Goal: Task Accomplishment & Management: Use online tool/utility

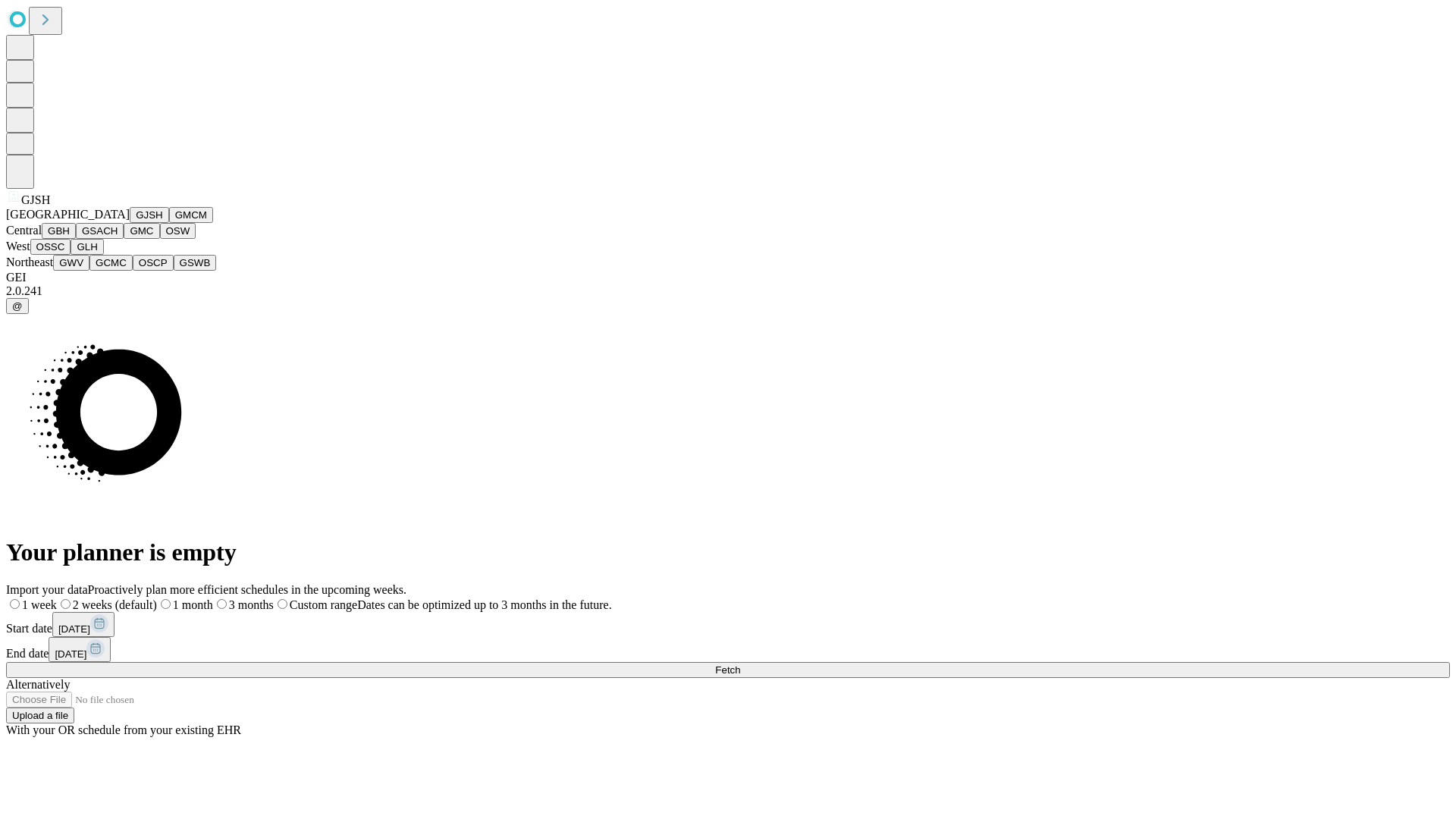
click at [129, 223] on button "GJSH" at bounding box center [149, 215] width 40 height 16
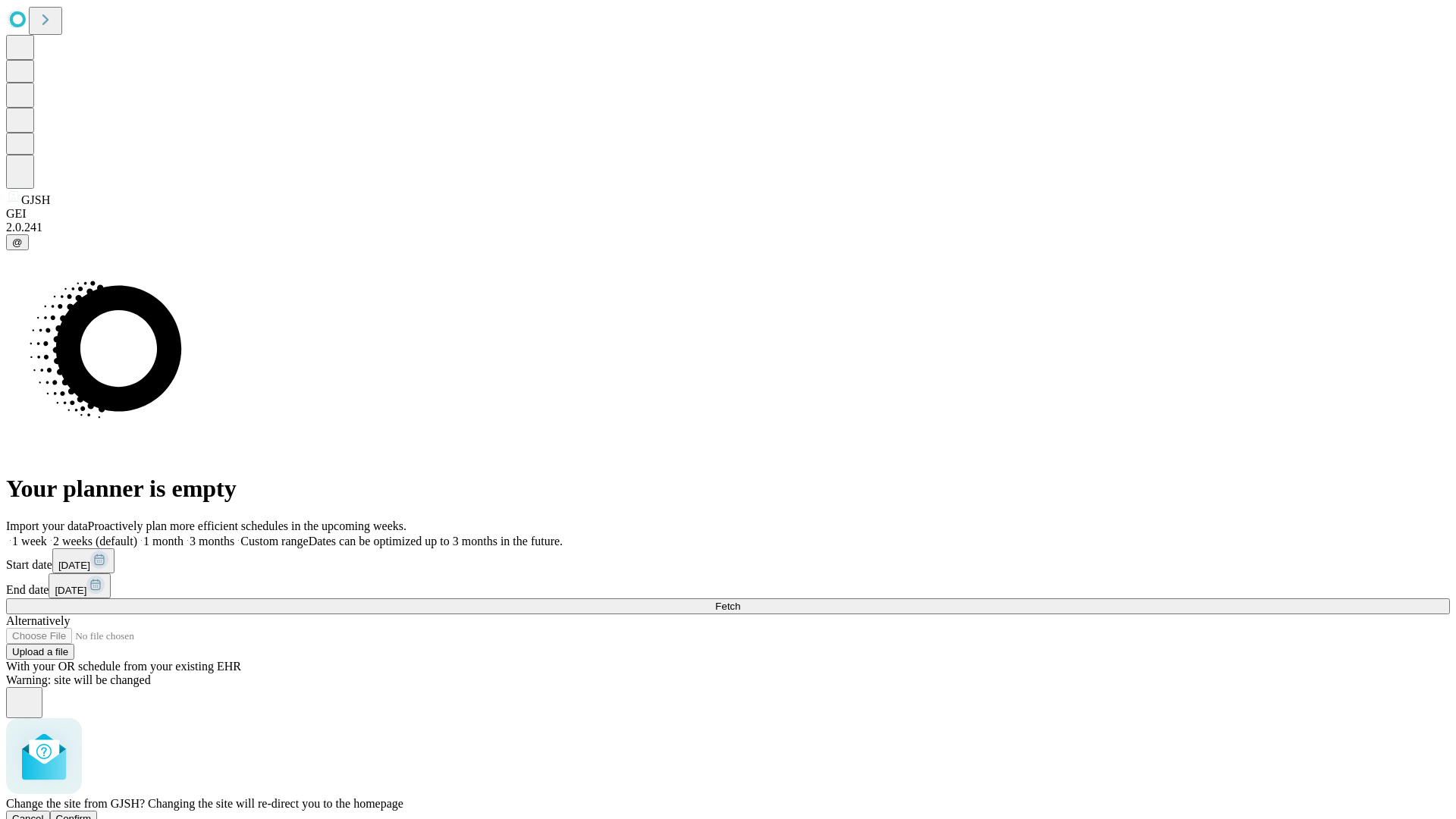
click at [91, 813] on span "Confirm" at bounding box center [73, 818] width 35 height 12
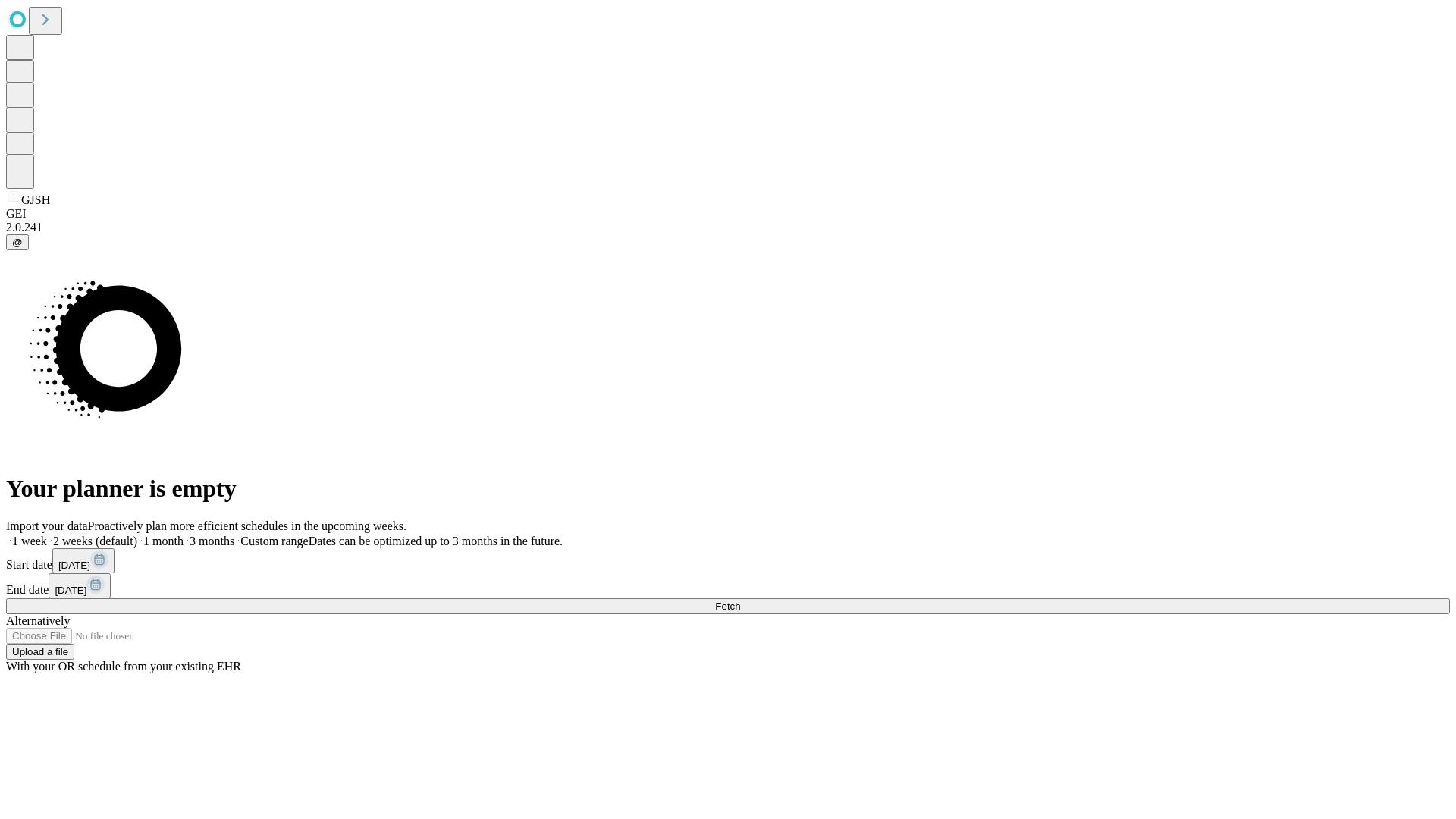
click at [184, 534] on label "1 month" at bounding box center [160, 541] width 46 height 13
click at [740, 600] on span "Fetch" at bounding box center [728, 606] width 25 height 12
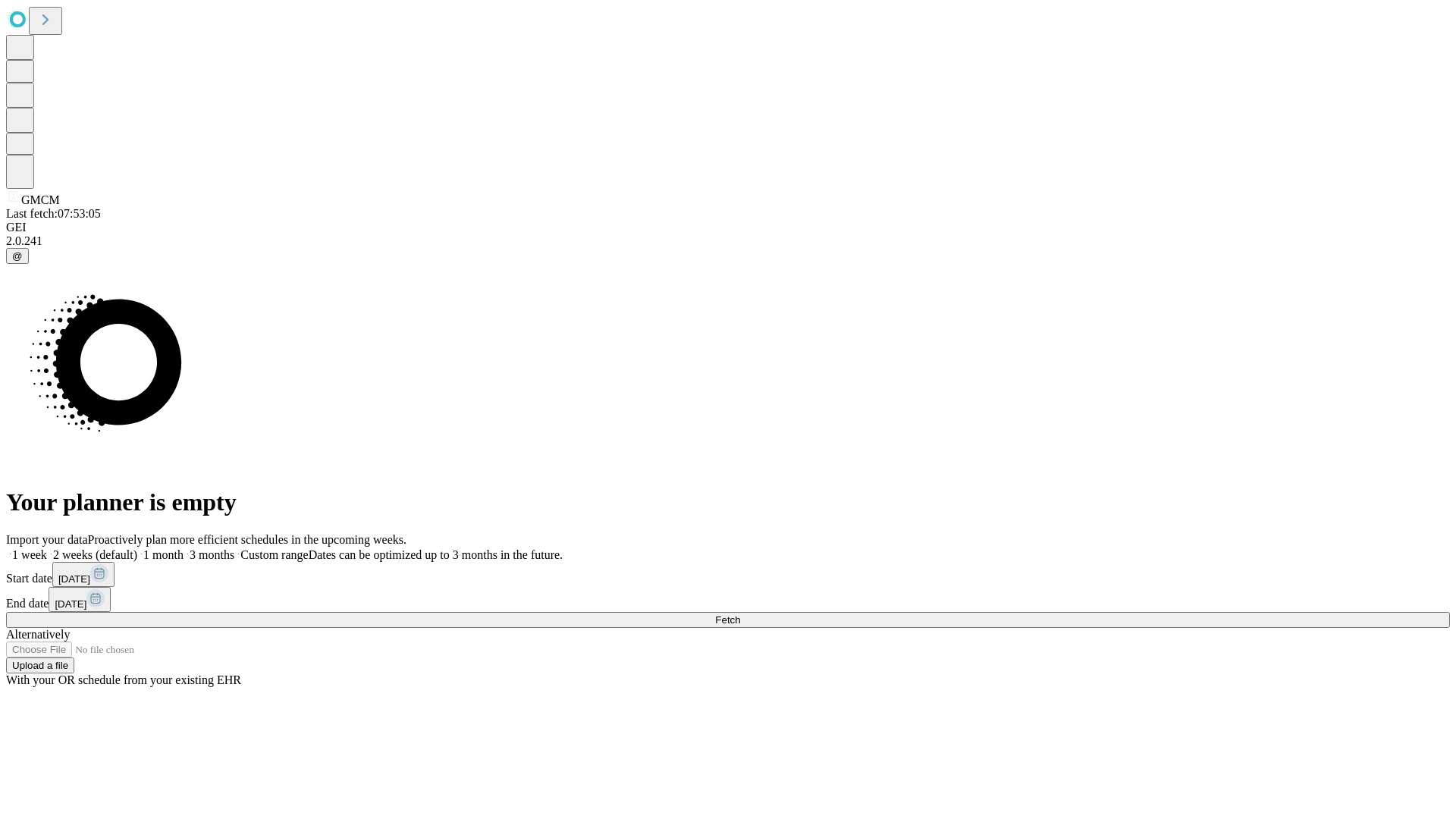
click at [184, 548] on label "1 month" at bounding box center [160, 554] width 46 height 13
click at [740, 614] on span "Fetch" at bounding box center [728, 619] width 25 height 12
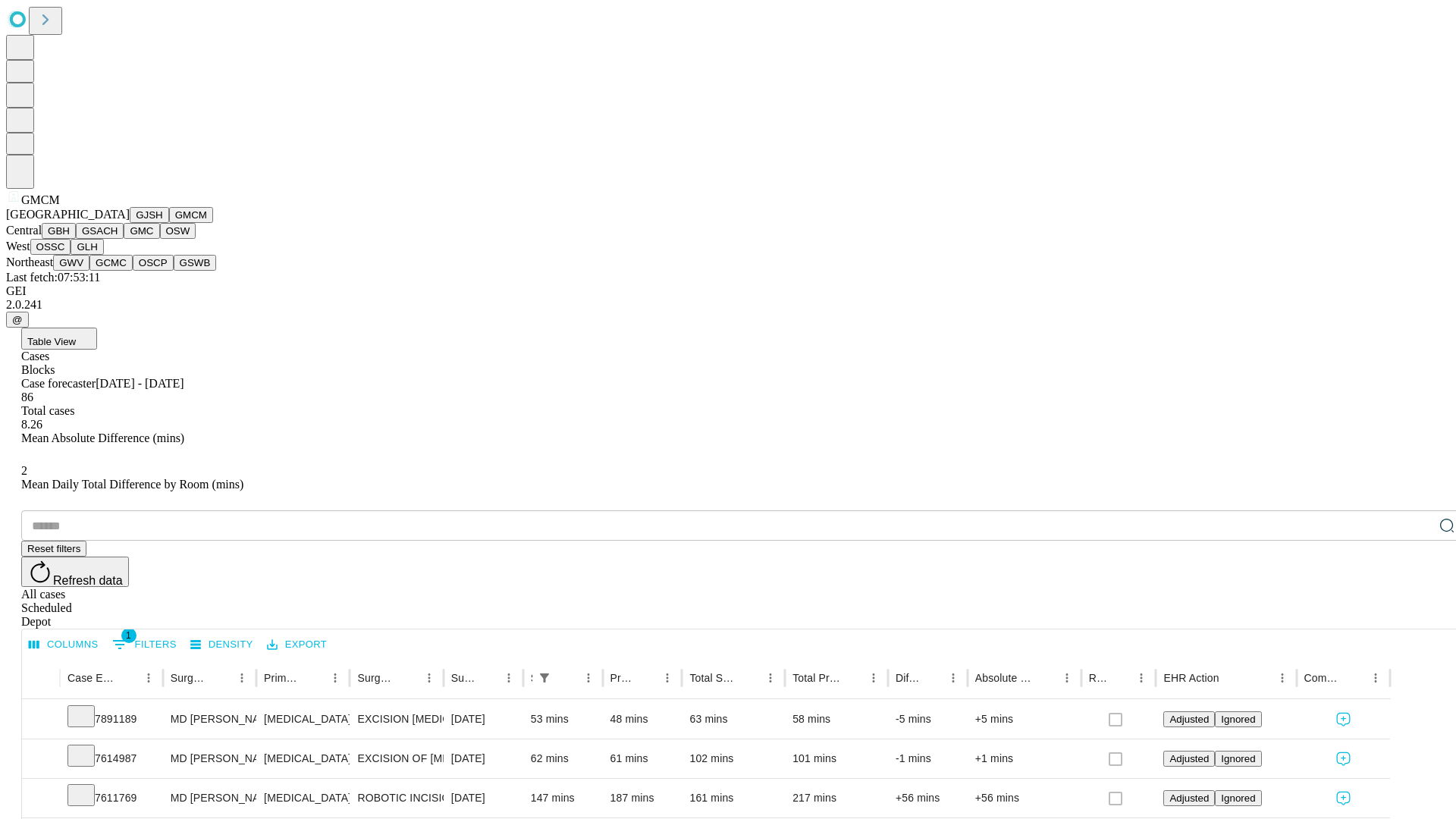
click at [76, 239] on button "GBH" at bounding box center [59, 231] width 34 height 16
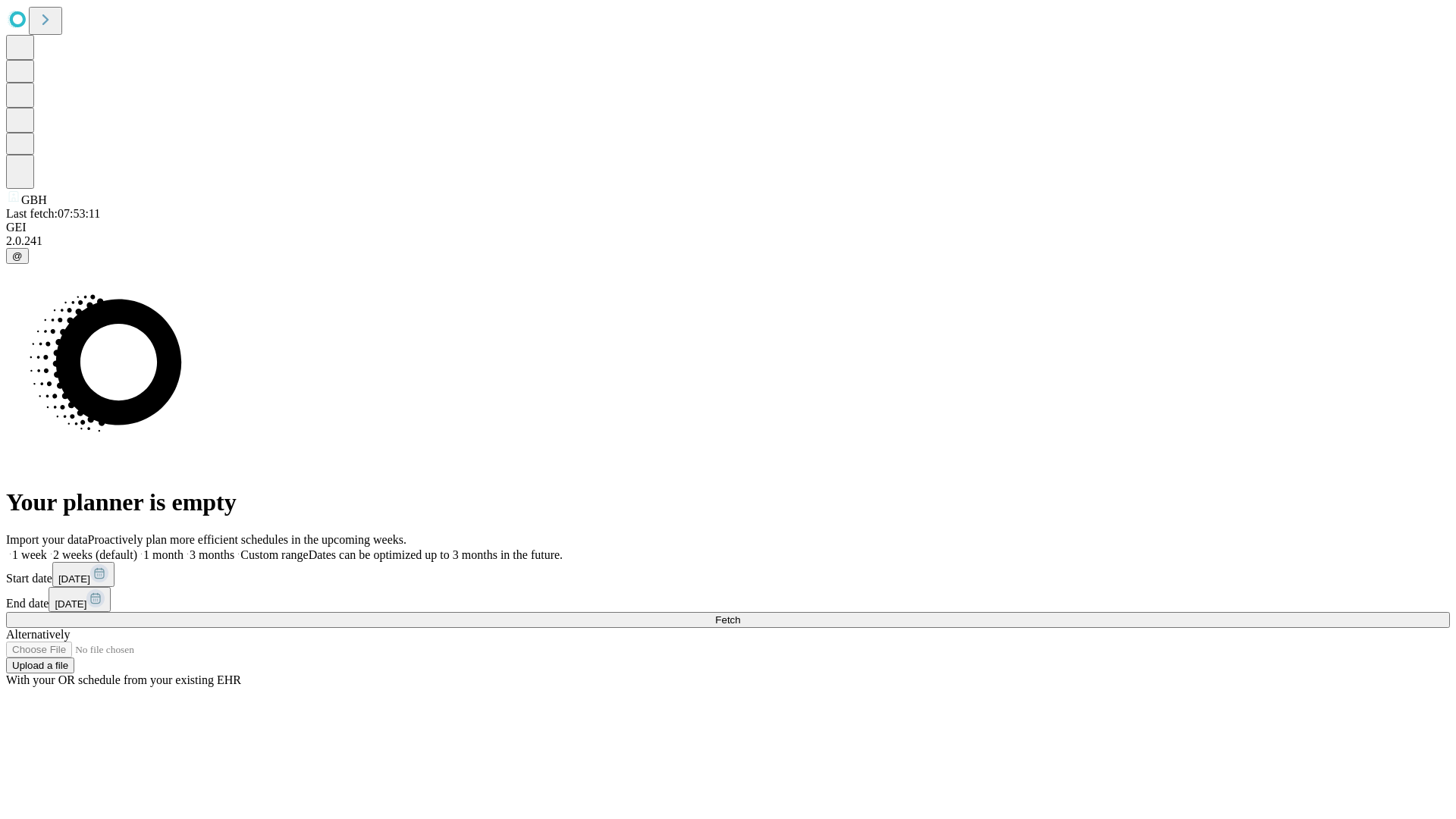
click at [184, 548] on label "1 month" at bounding box center [160, 554] width 46 height 13
click at [740, 614] on span "Fetch" at bounding box center [728, 619] width 25 height 12
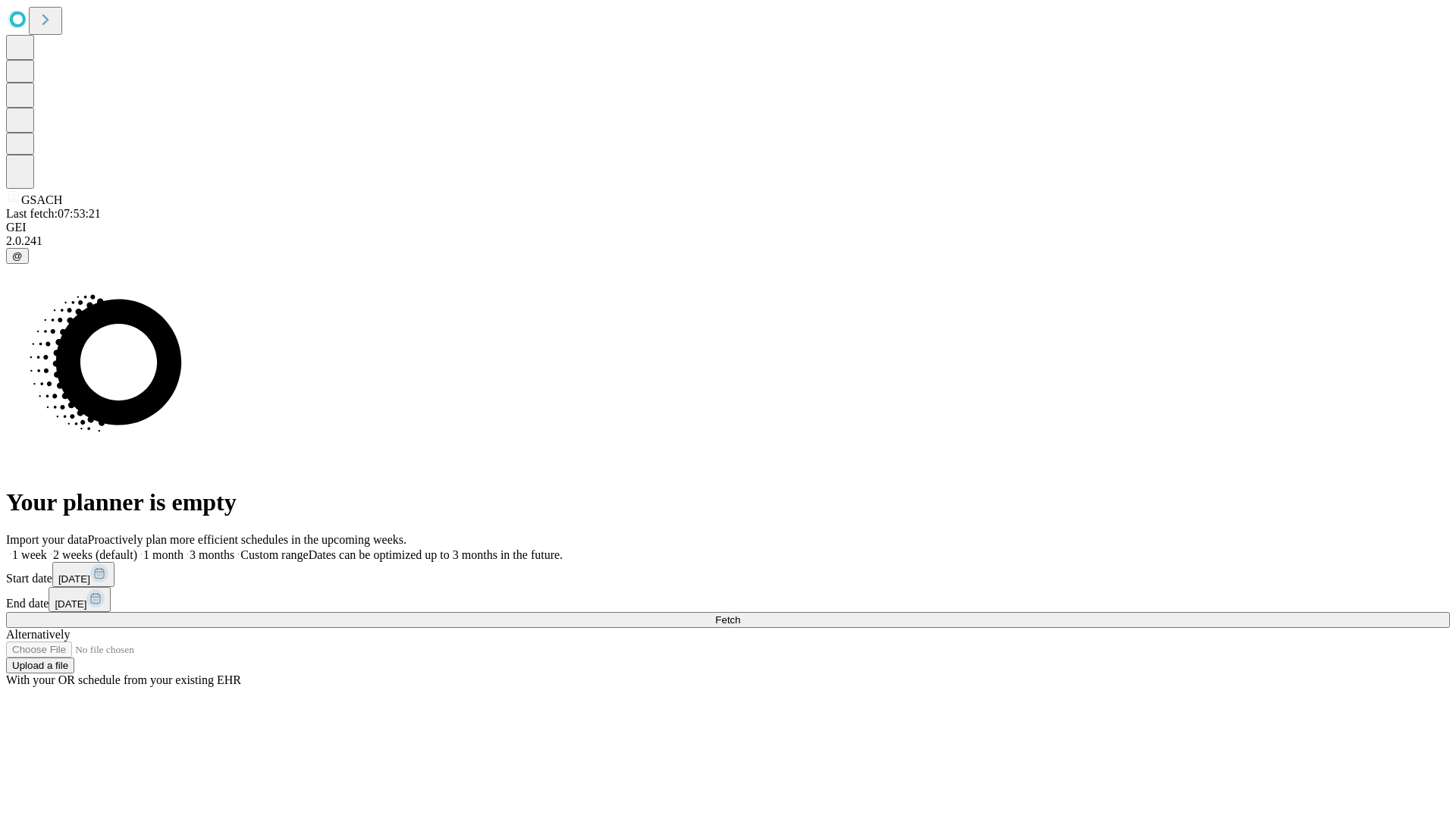
click at [184, 548] on label "1 month" at bounding box center [160, 554] width 46 height 13
click at [740, 614] on span "Fetch" at bounding box center [728, 619] width 25 height 12
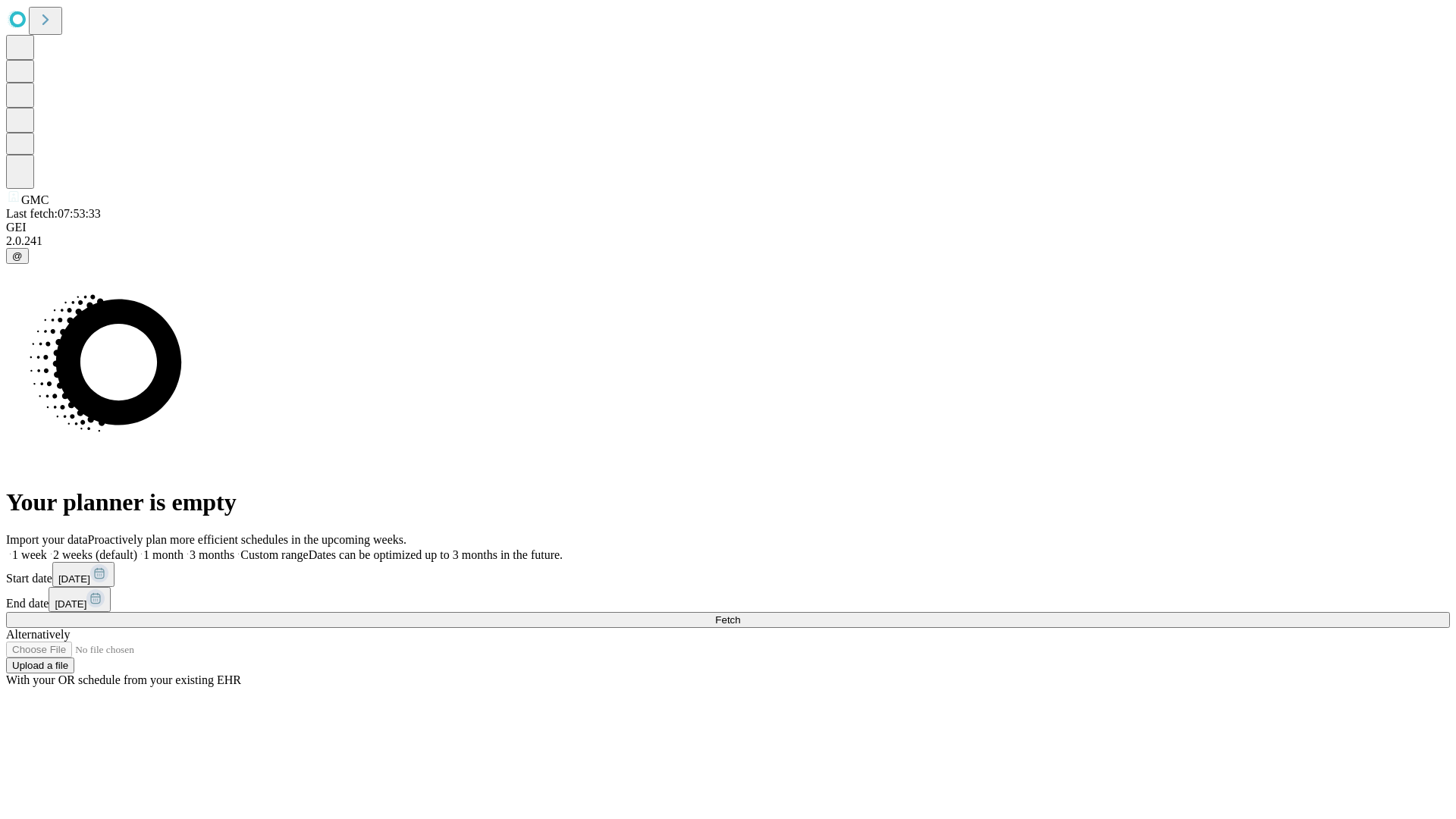
click at [184, 548] on label "1 month" at bounding box center [160, 554] width 46 height 13
click at [740, 614] on span "Fetch" at bounding box center [728, 619] width 25 height 12
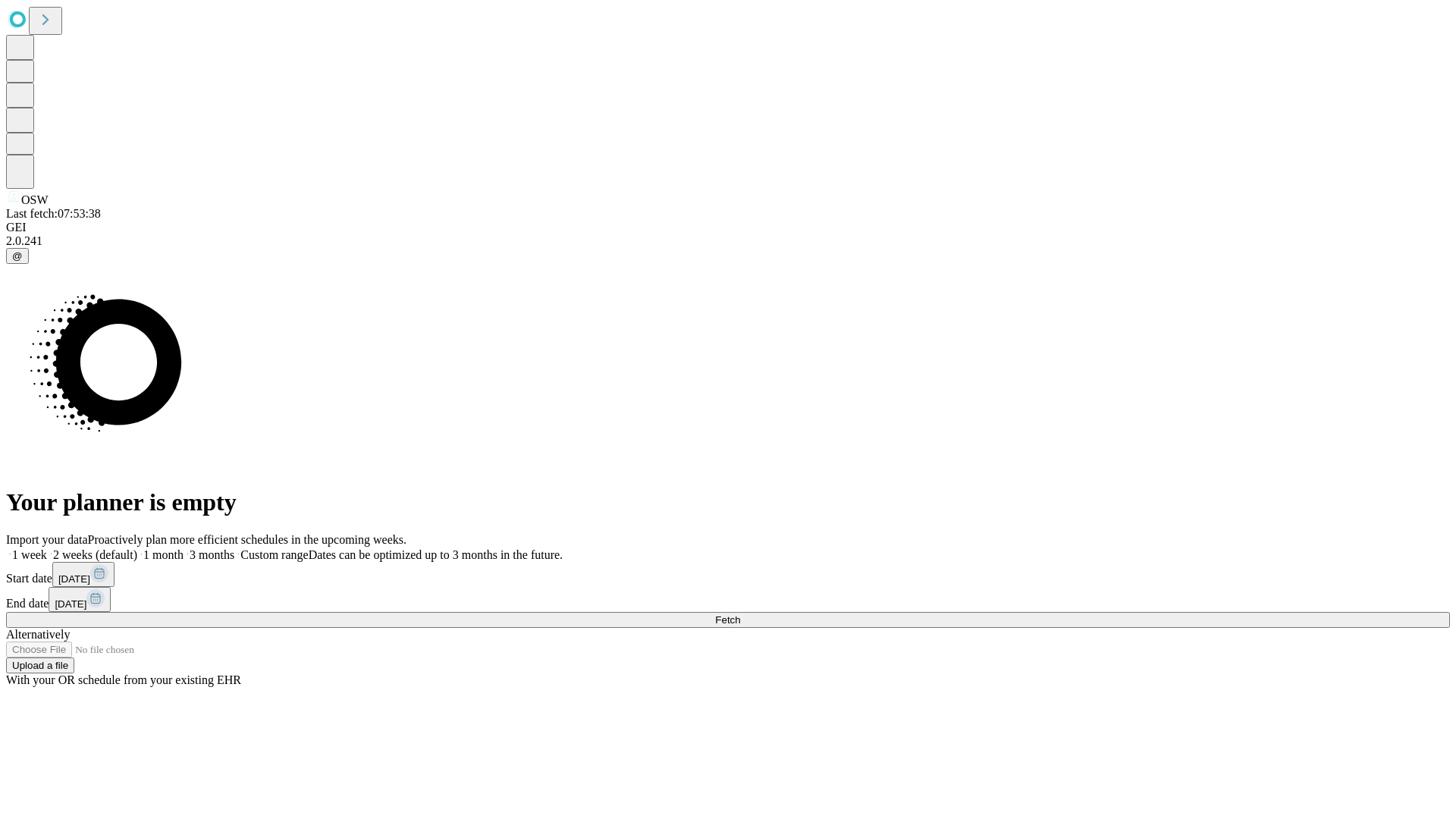
click at [740, 614] on span "Fetch" at bounding box center [728, 619] width 25 height 12
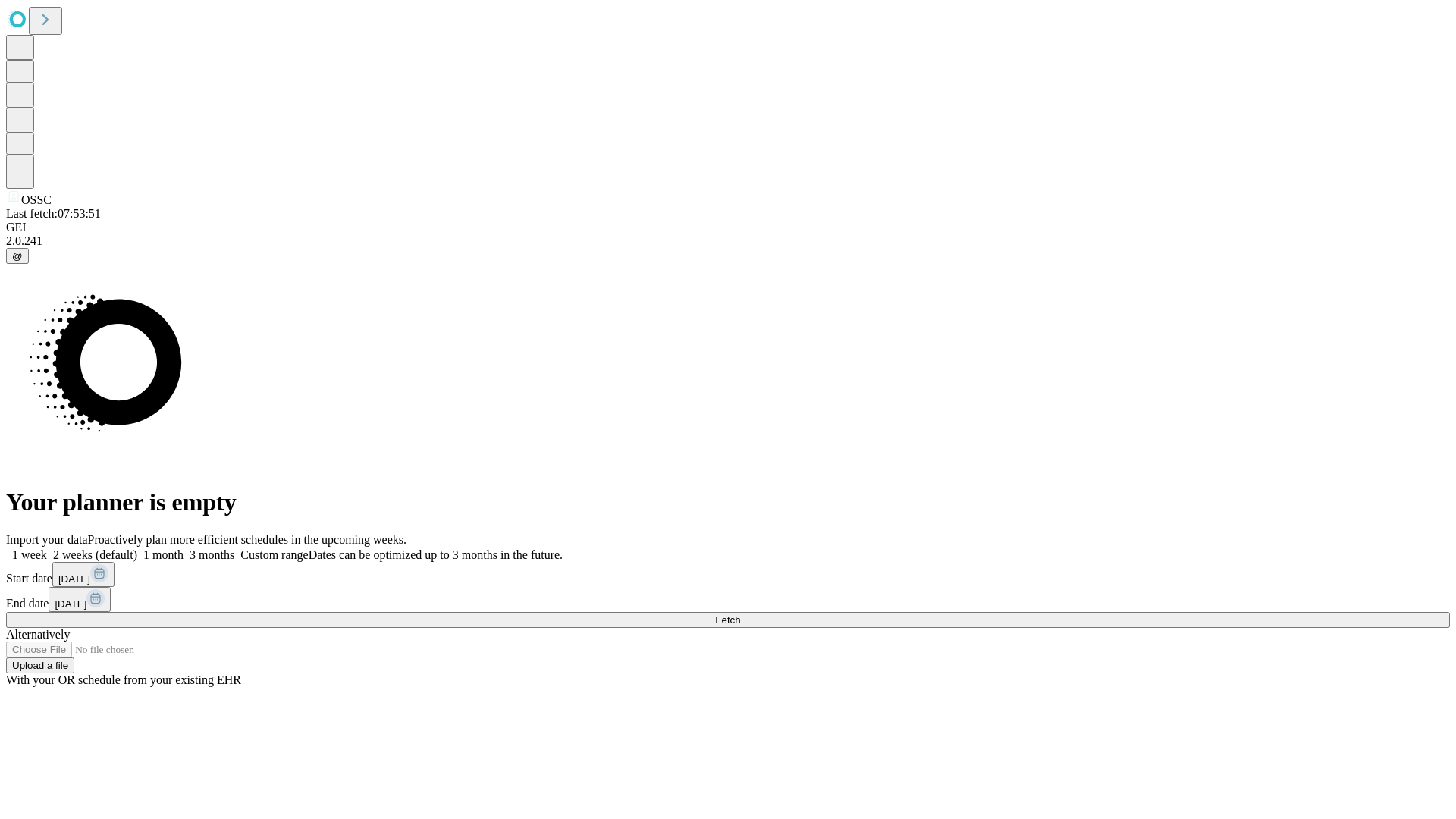
click at [740, 614] on span "Fetch" at bounding box center [728, 619] width 25 height 12
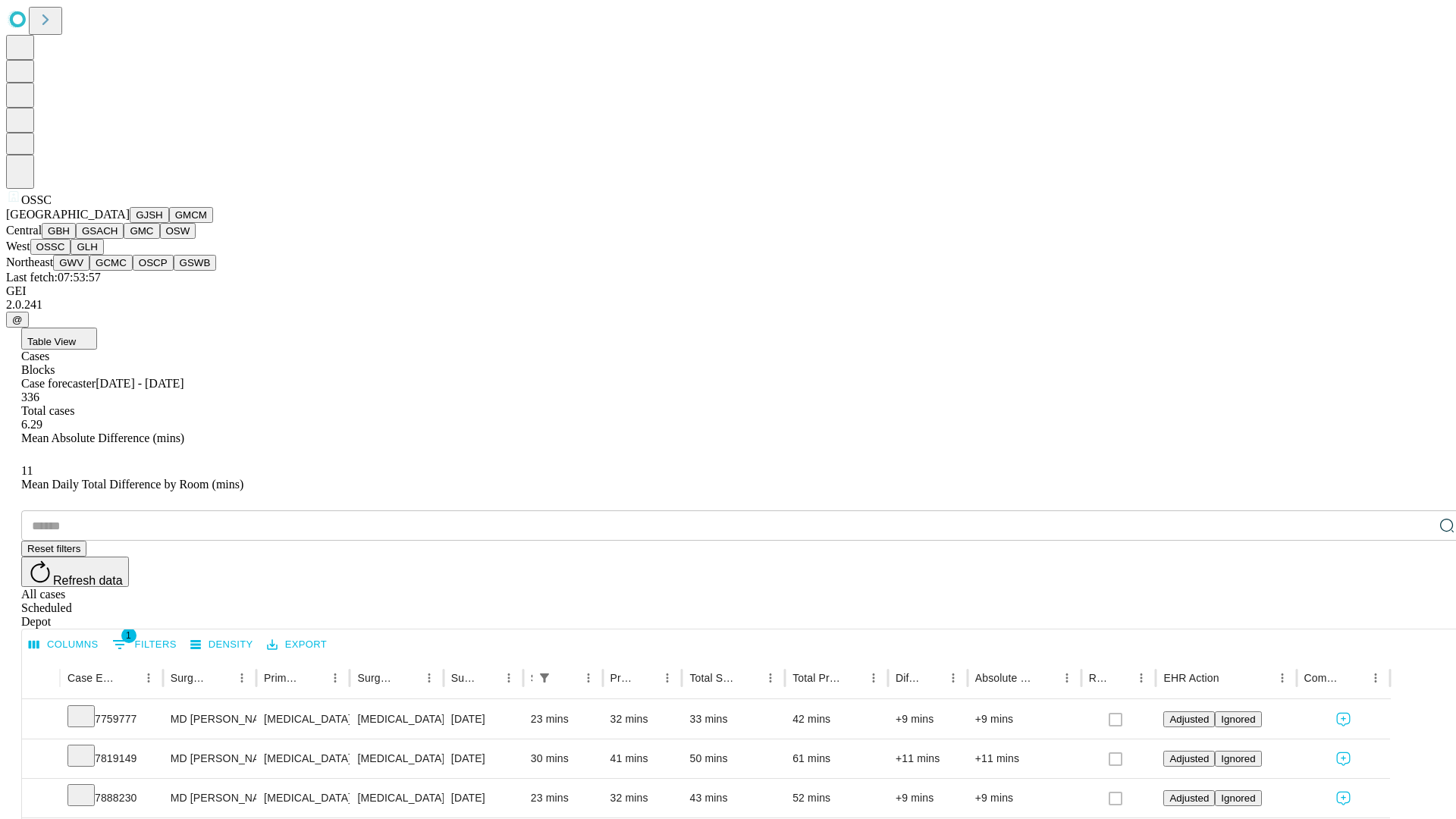
click at [103, 255] on button "GLH" at bounding box center [87, 247] width 33 height 16
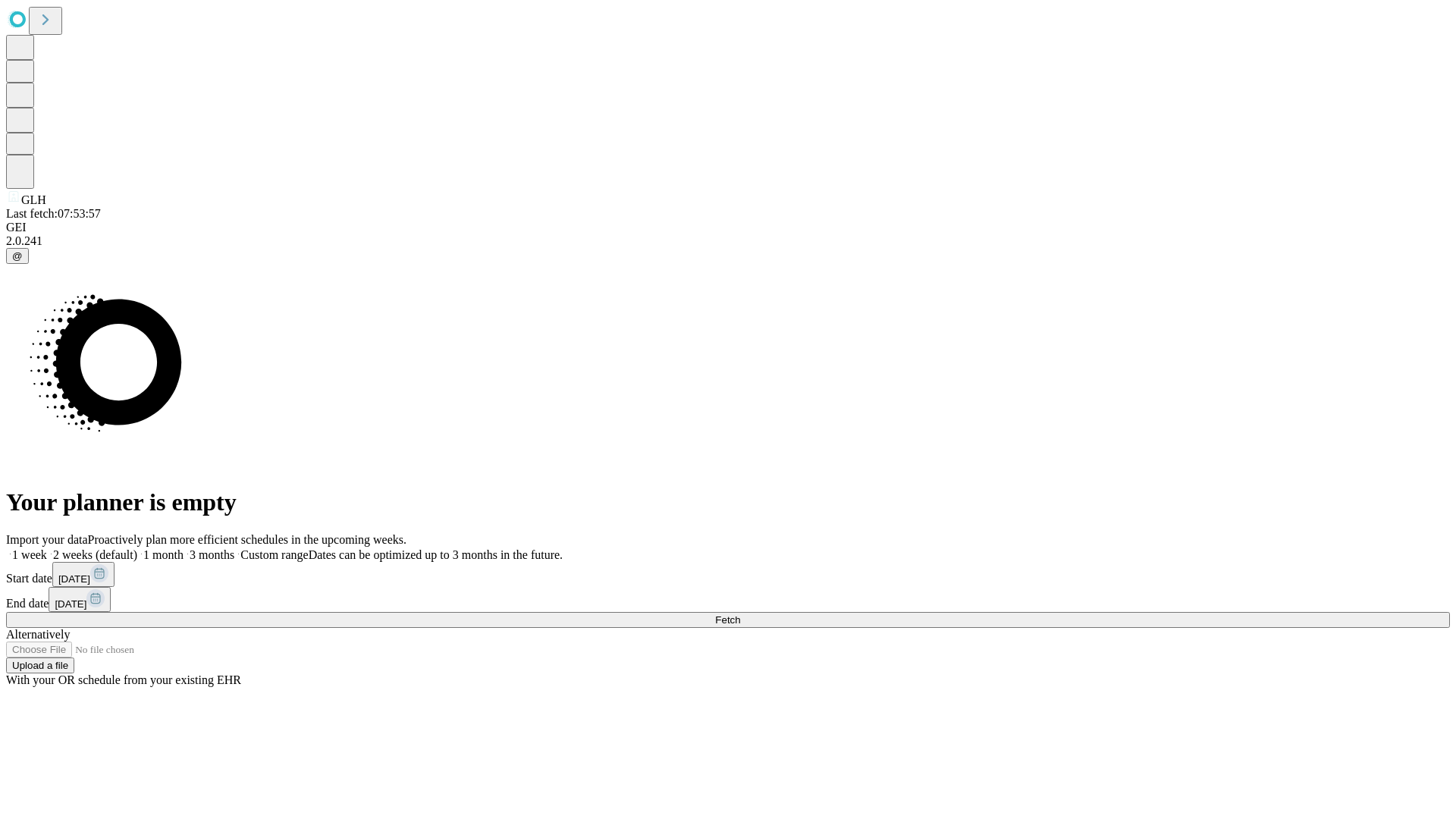
click at [184, 548] on label "1 month" at bounding box center [160, 554] width 46 height 13
click at [740, 614] on span "Fetch" at bounding box center [728, 619] width 25 height 12
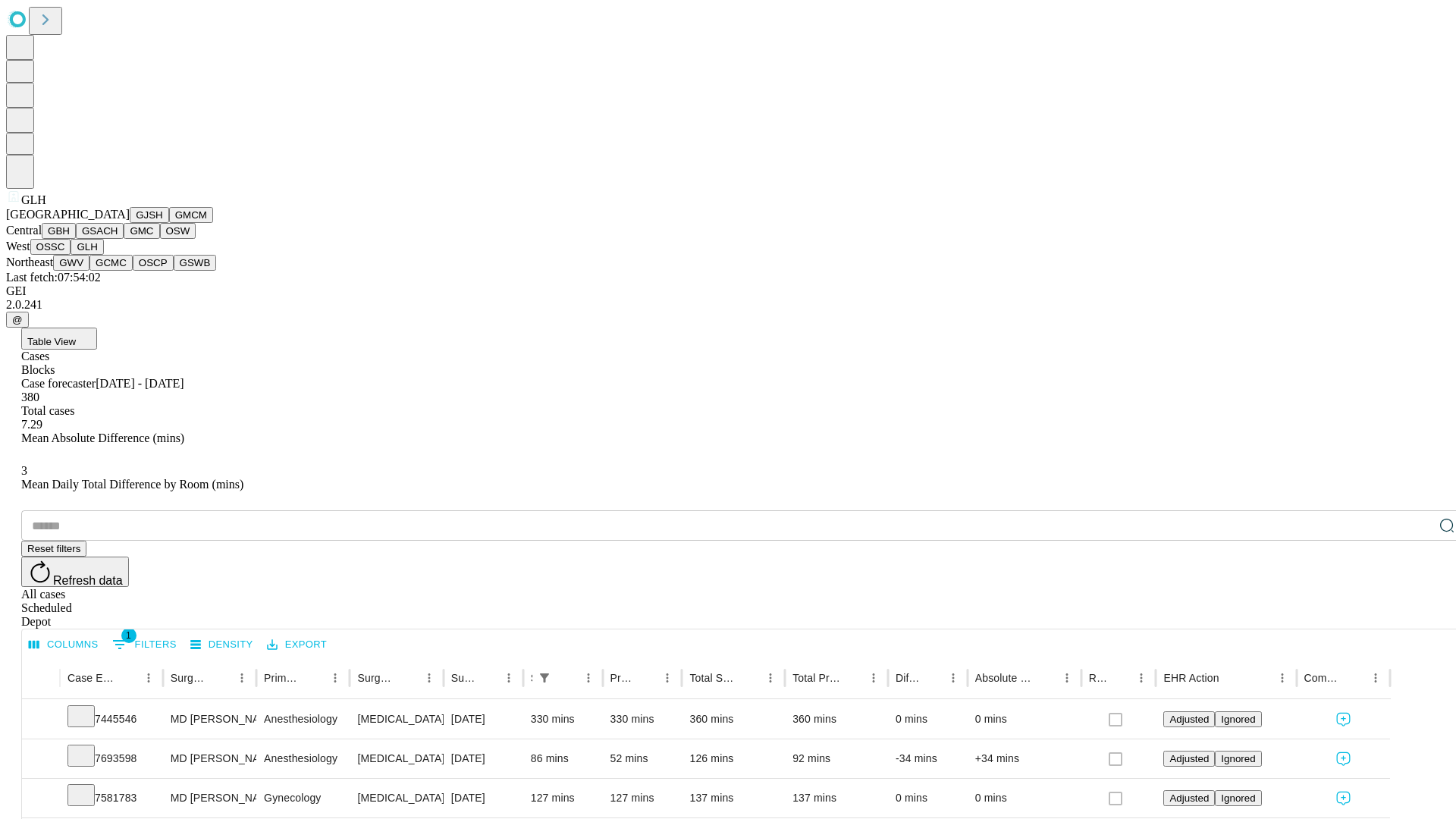
click at [90, 270] on button "GWV" at bounding box center [71, 263] width 36 height 16
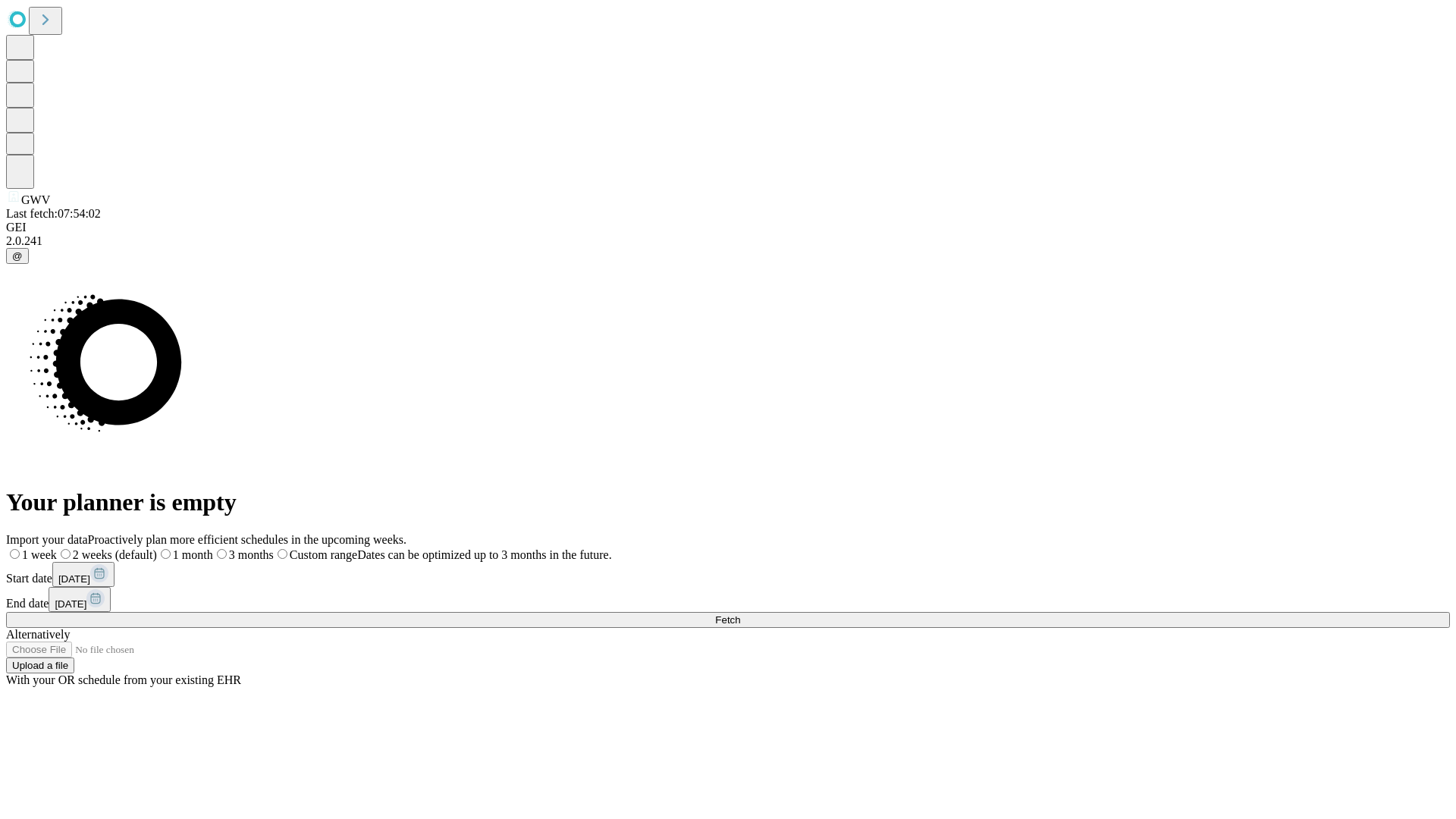
click at [213, 548] on label "1 month" at bounding box center [185, 554] width 56 height 13
click at [740, 614] on span "Fetch" at bounding box center [728, 619] width 25 height 12
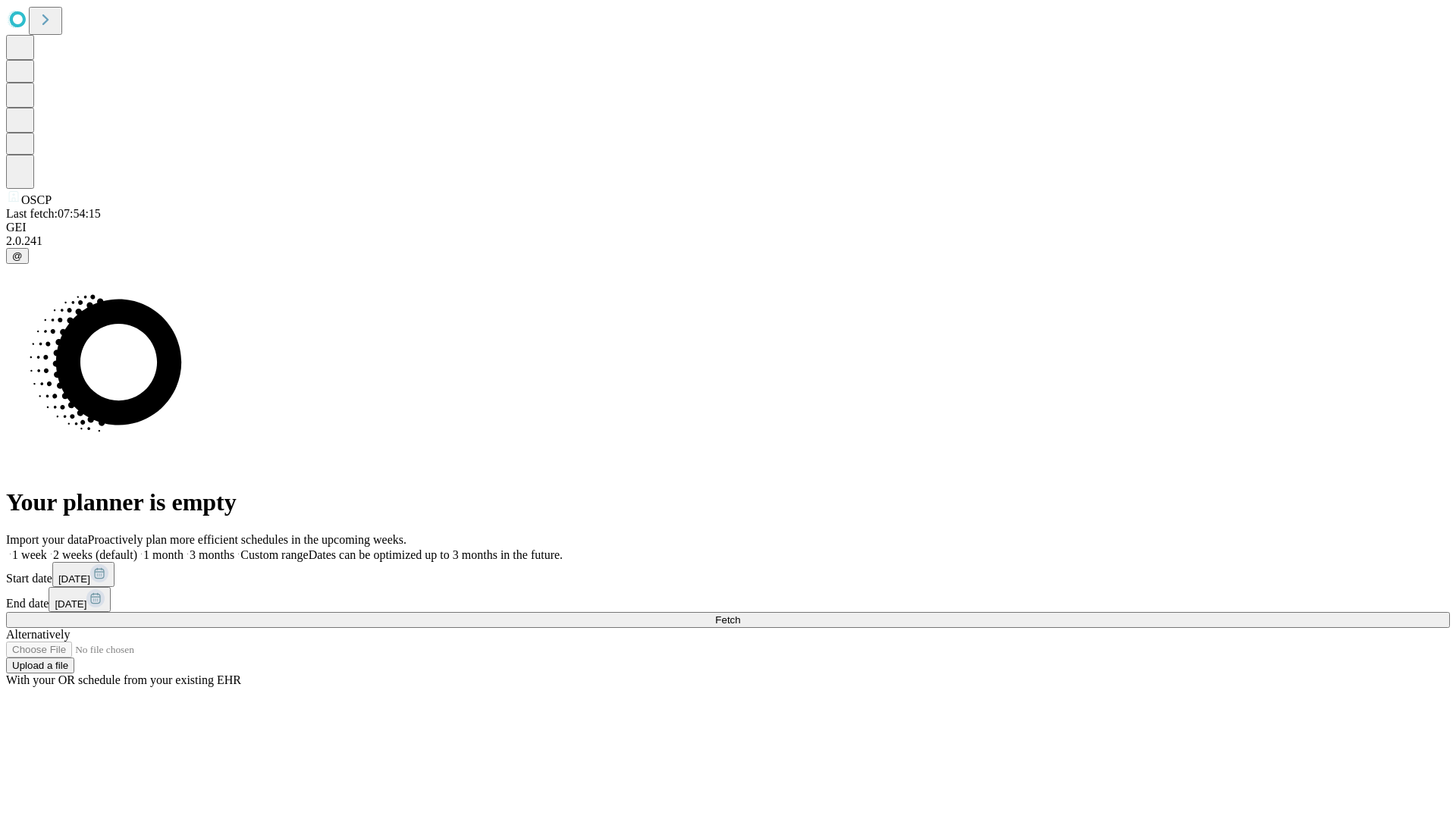
click at [184, 548] on label "1 month" at bounding box center [160, 554] width 46 height 13
click at [740, 614] on span "Fetch" at bounding box center [728, 619] width 25 height 12
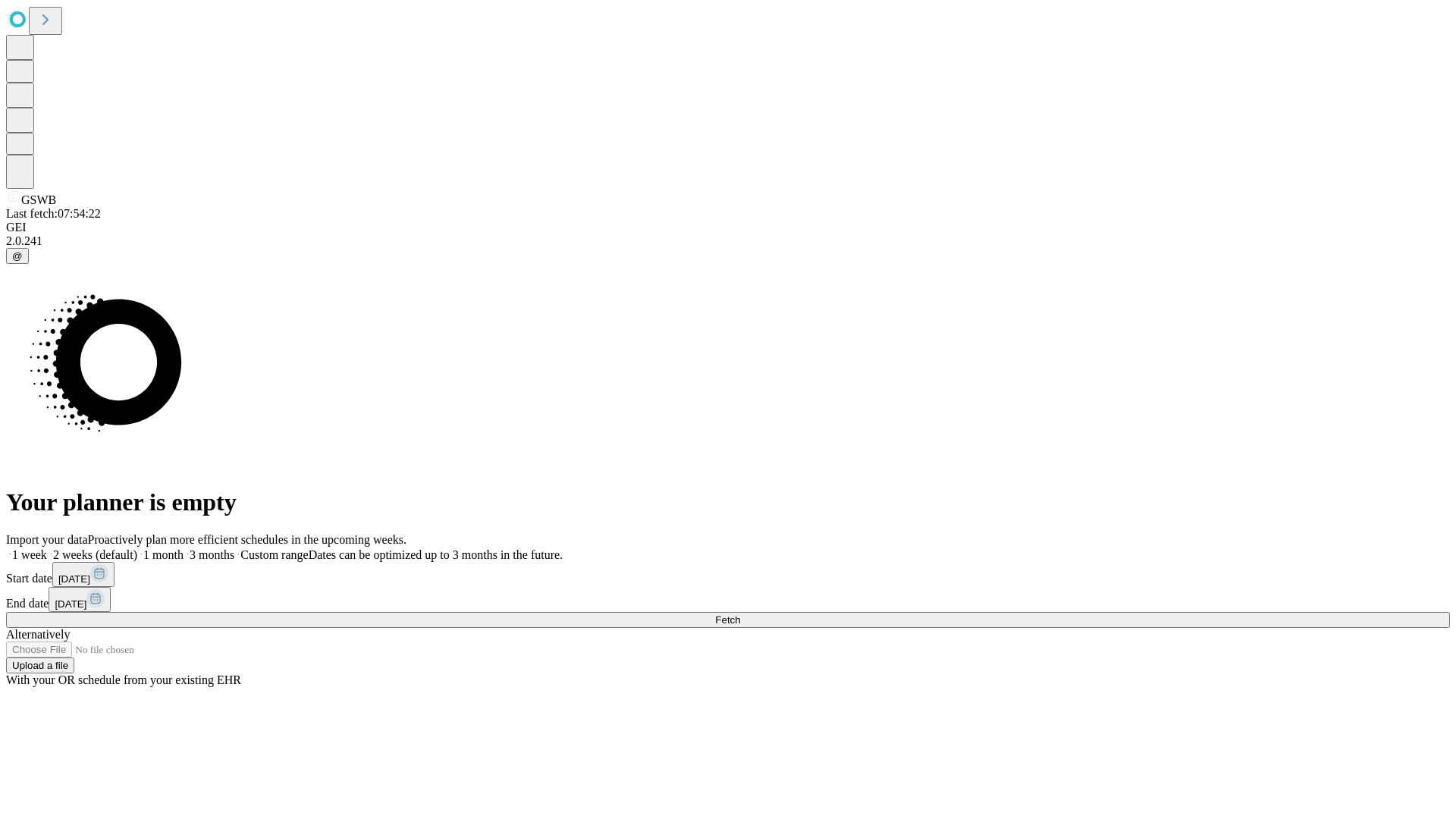
click at [184, 548] on label "1 month" at bounding box center [160, 554] width 46 height 13
click at [740, 614] on span "Fetch" at bounding box center [728, 619] width 25 height 12
